Goal: Information Seeking & Learning: Learn about a topic

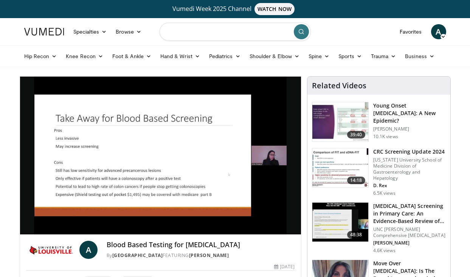
click at [184, 33] on input "Search topics, interventions" at bounding box center [235, 32] width 151 height 18
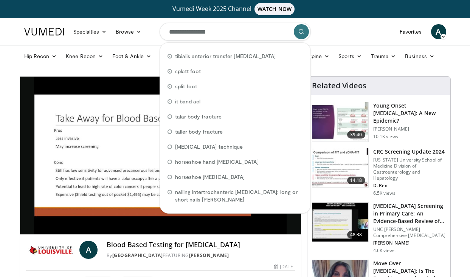
type input "**********"
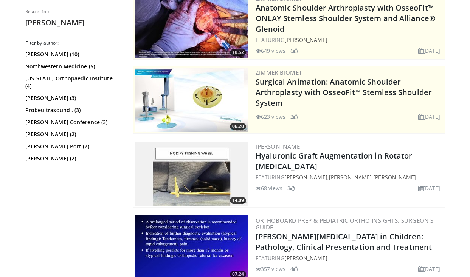
scroll to position [110, 0]
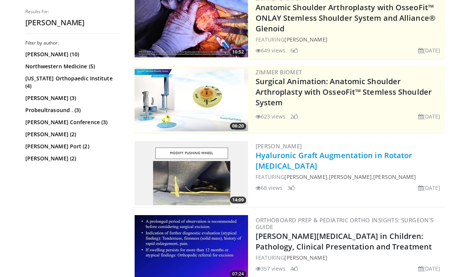
click at [282, 157] on link "Hyaluronic Graft Augmentation in Rotator [MEDICAL_DATA]" at bounding box center [334, 160] width 157 height 21
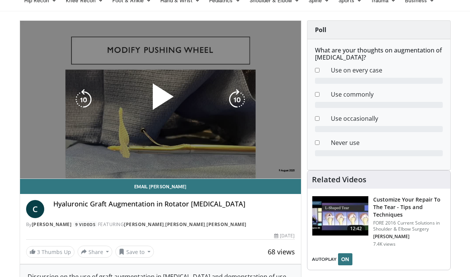
scroll to position [57, 0]
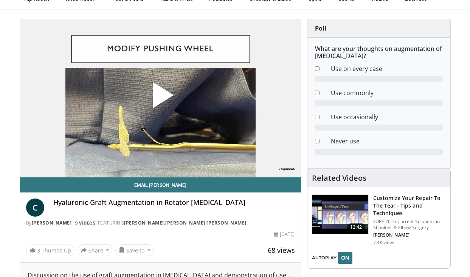
drag, startPoint x: 53, startPoint y: 206, endPoint x: 257, endPoint y: 208, distance: 203.8
click at [257, 208] on div "Hyaluronic Graft Augmentation in Rotator [MEDICAL_DATA]" at bounding box center [174, 208] width 242 height 18
copy h4 "Hyaluronic Graft Augmentation in Rotator [MEDICAL_DATA]"
